Goal: Task Accomplishment & Management: Manage account settings

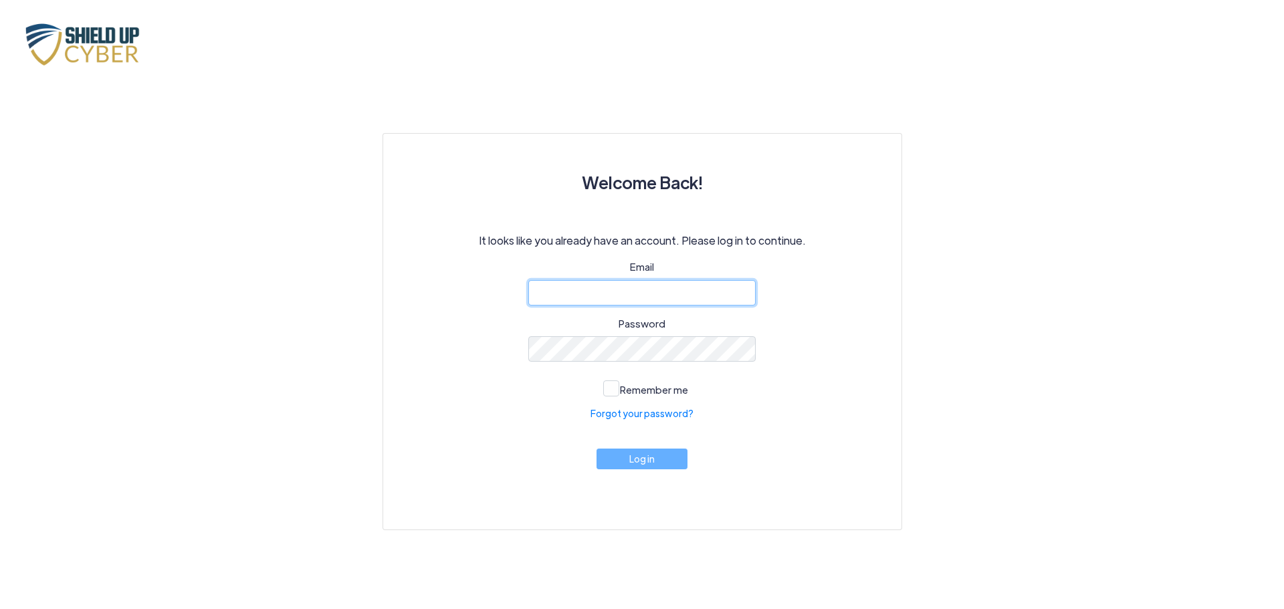
click at [610, 296] on input "email" at bounding box center [641, 292] width 227 height 25
type input "[EMAIL_ADDRESS][DOMAIN_NAME]"
click at [636, 413] on link "Forgot your password?" at bounding box center [642, 414] width 103 height 14
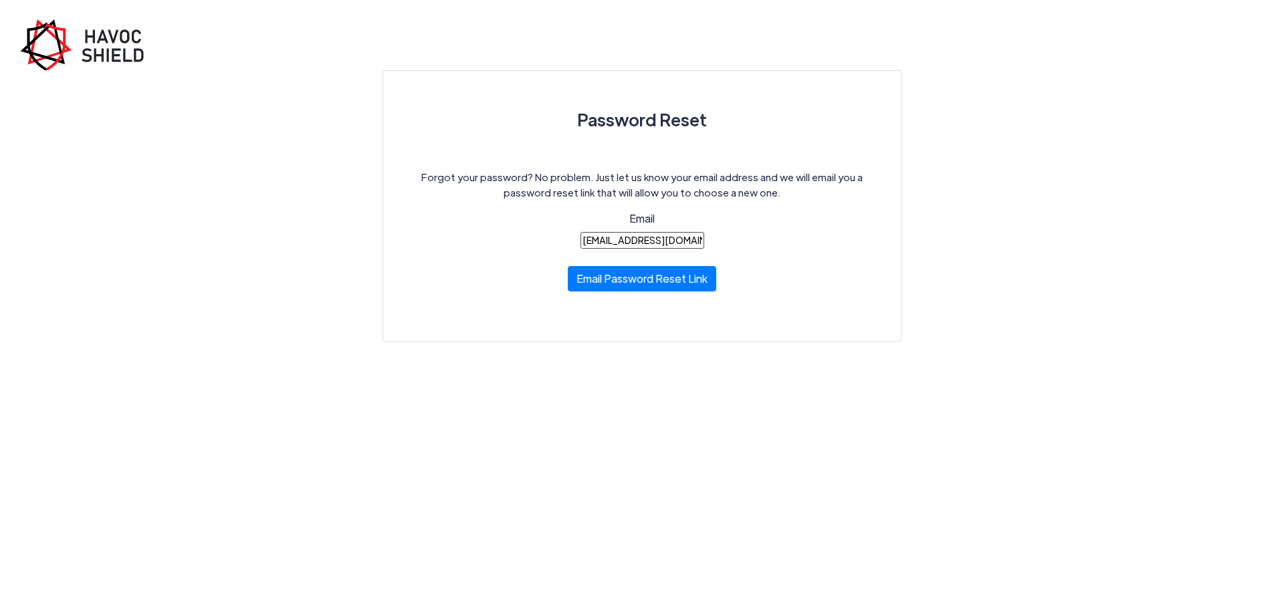
scroll to position [0, 2]
type input "[EMAIL_ADDRESS][DOMAIN_NAME]"
click at [620, 280] on button "Email Password Reset Link" at bounding box center [642, 275] width 149 height 25
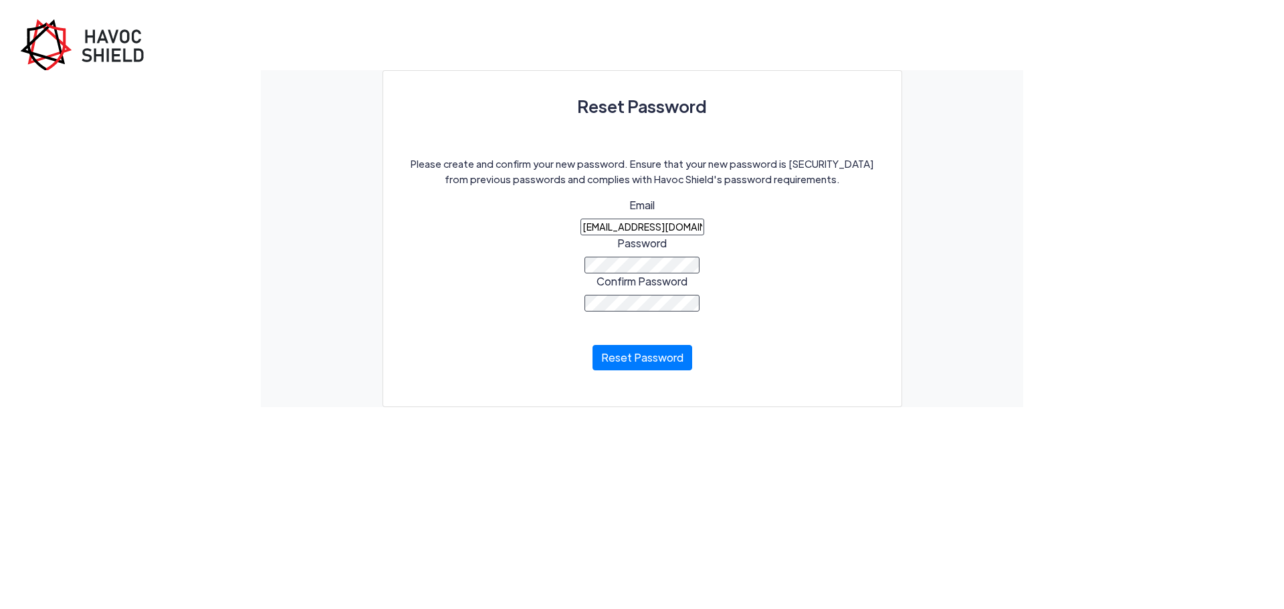
click at [523, 254] on div "Please create and confirm your new password. Ensure that your new password is […" at bounding box center [642, 272] width 481 height 231
click at [628, 365] on button "Reset Password" at bounding box center [643, 354] width 100 height 25
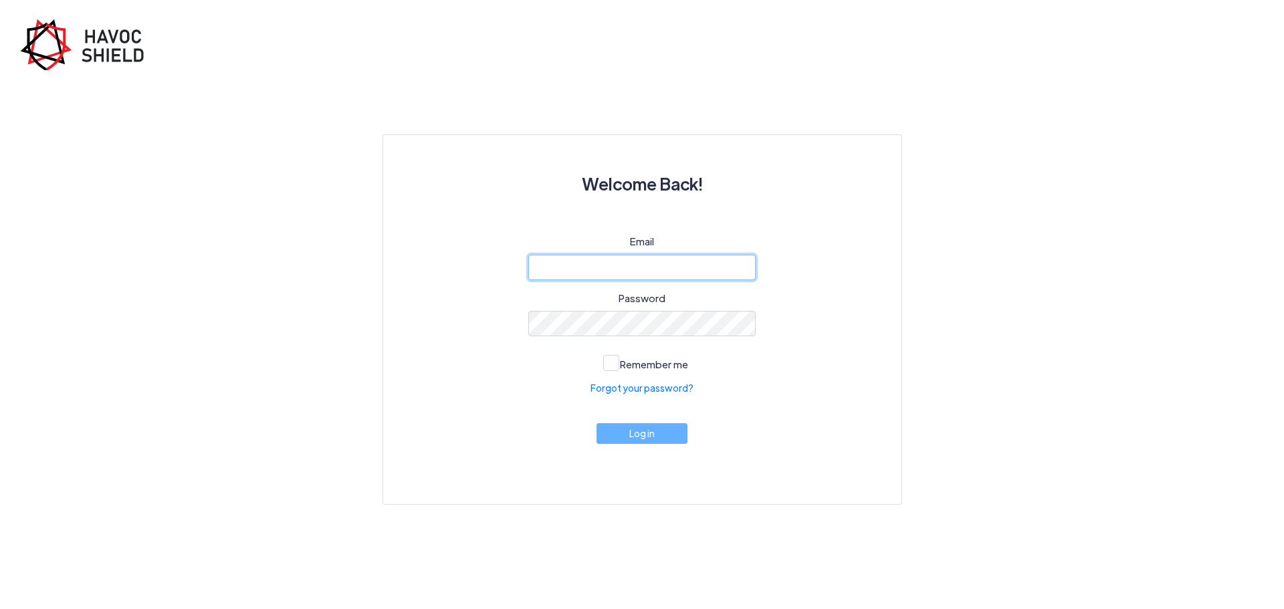
type input "[EMAIL_ADDRESS][DOMAIN_NAME]"
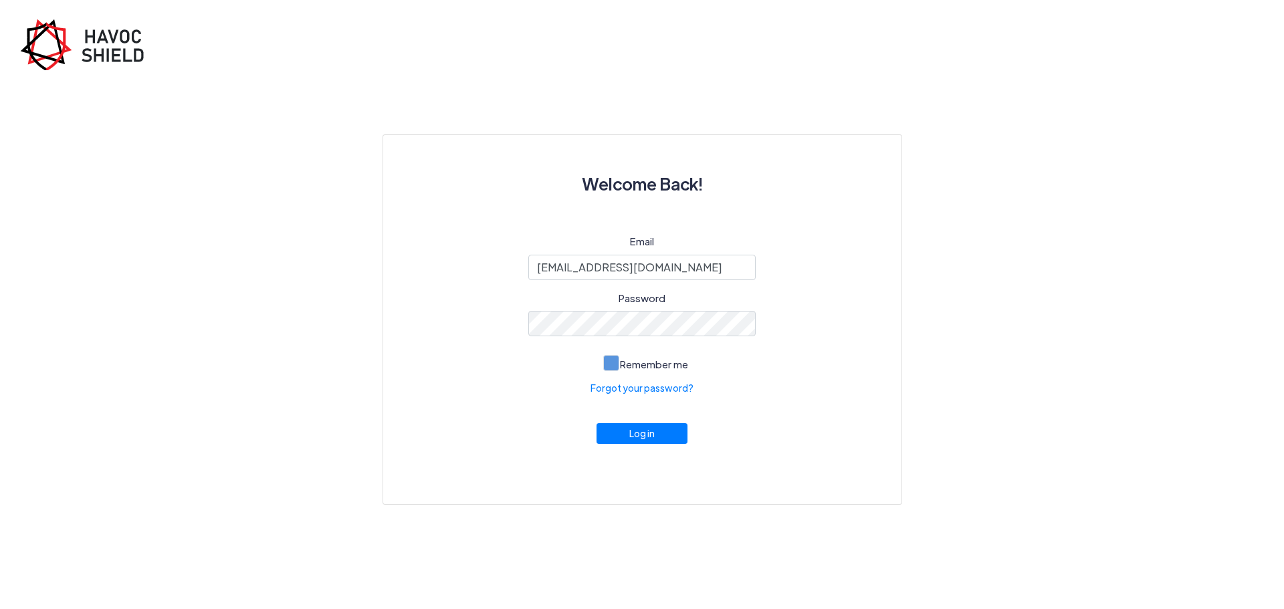
click at [609, 355] on label "Remember me" at bounding box center [643, 362] width 92 height 22
click at [0, 0] on input "Remember me" at bounding box center [0, 0] width 0 height 0
click at [623, 430] on button "Log in" at bounding box center [642, 430] width 91 height 21
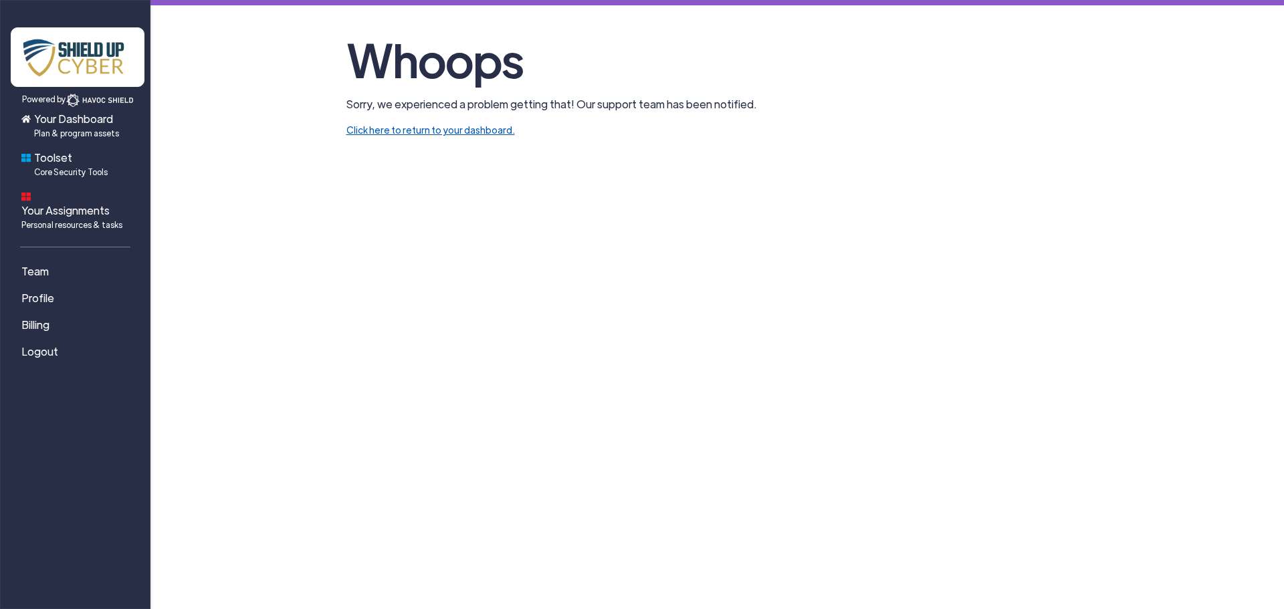
click at [413, 133] on link "Click here to return to your dashboard." at bounding box center [431, 130] width 169 height 12
click at [27, 264] on span "Team" at bounding box center [34, 272] width 27 height 16
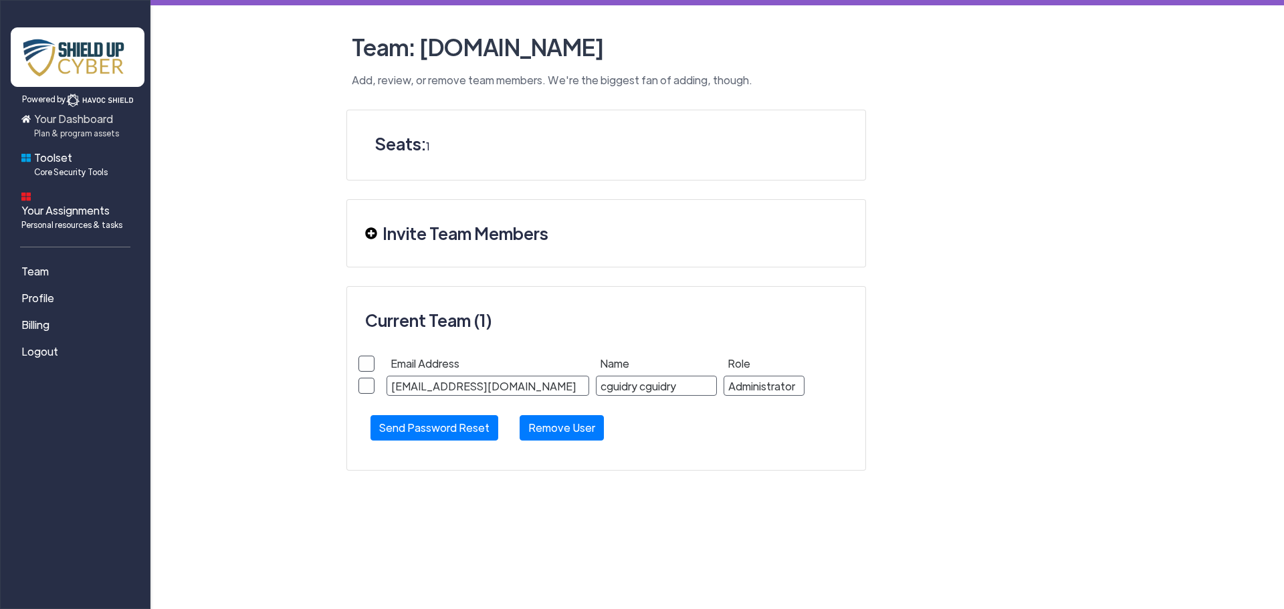
click at [45, 123] on span "Your Dashboard Plan & program assets" at bounding box center [76, 125] width 85 height 28
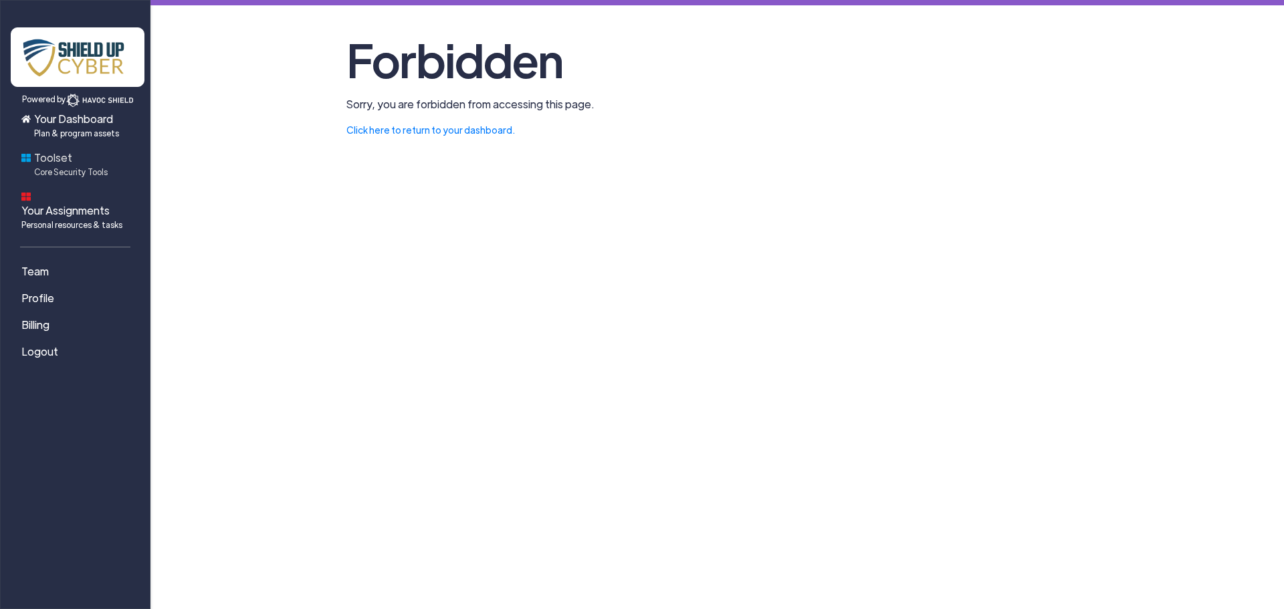
click at [65, 161] on span "Toolset Core Security Tools" at bounding box center [71, 164] width 74 height 28
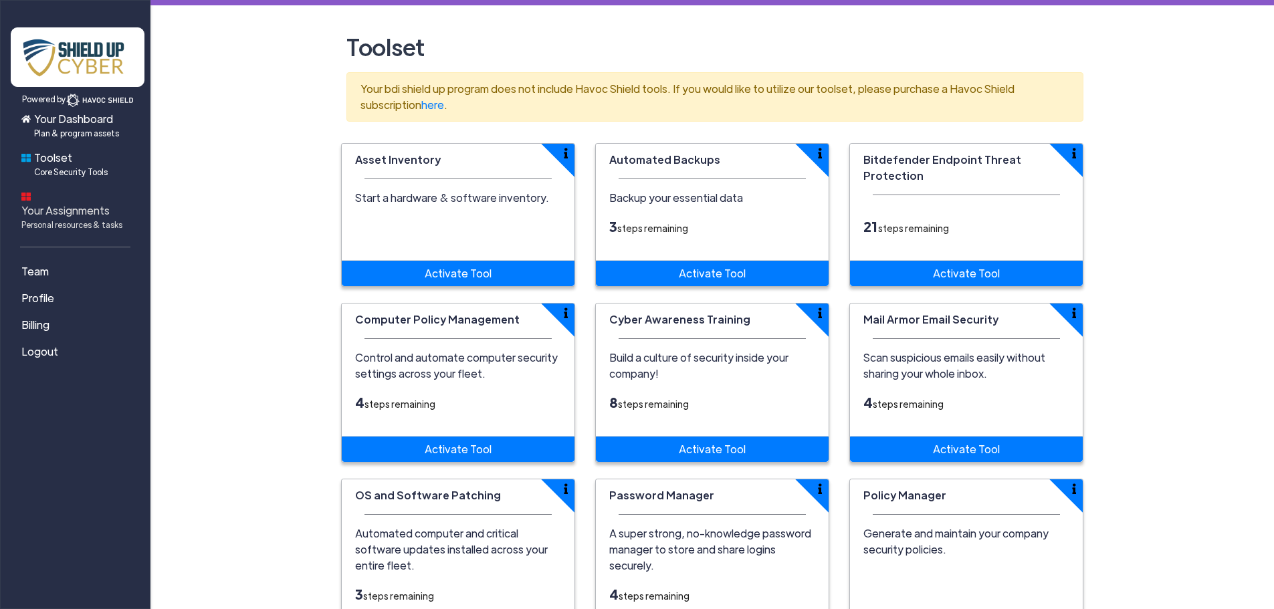
click at [65, 203] on span "Your Assignments Personal resources & tasks" at bounding box center [71, 217] width 101 height 28
